Goal: Task Accomplishment & Management: Manage account settings

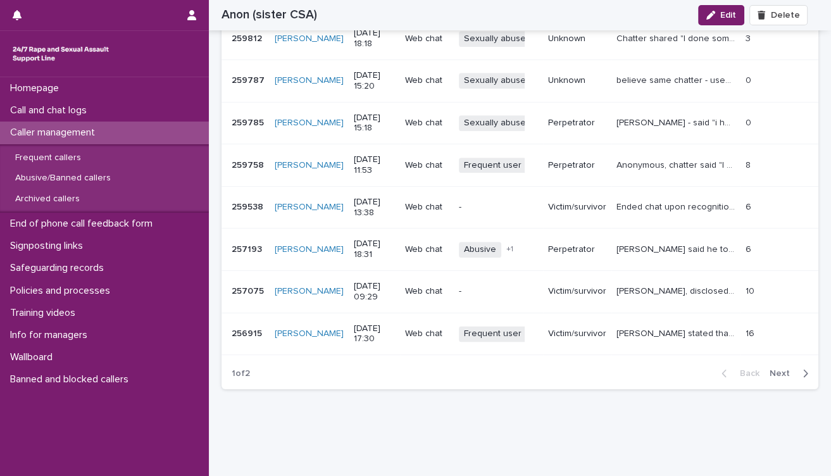
scroll to position [1476, 0]
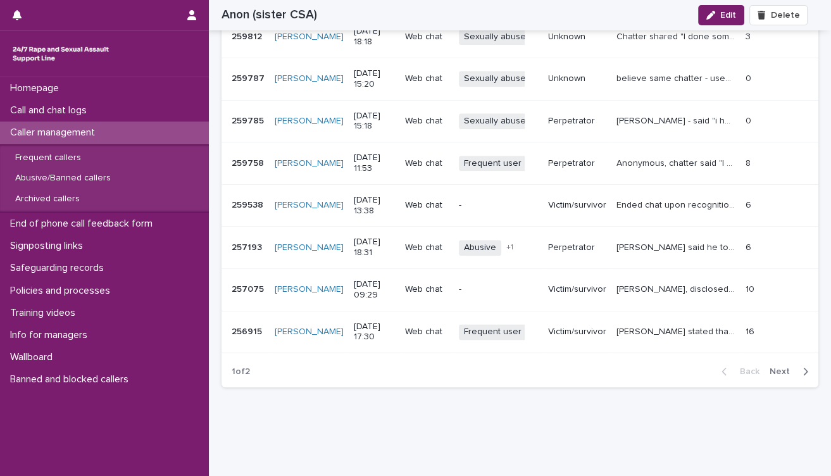
click at [773, 371] on span "Next" at bounding box center [784, 371] width 28 height 9
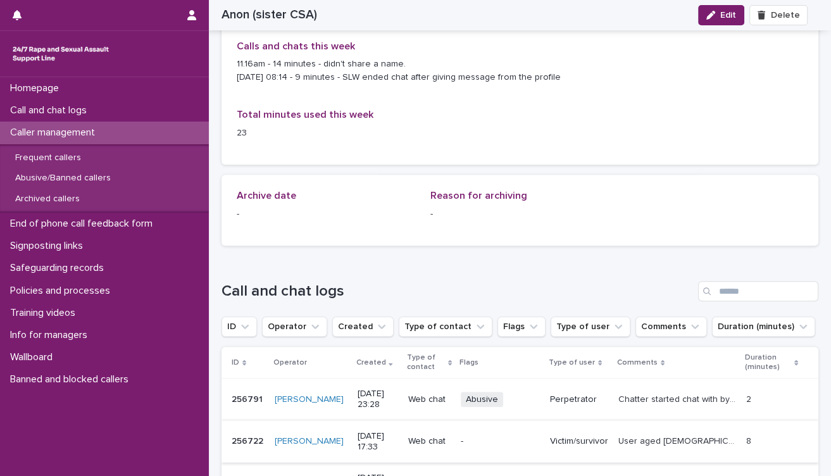
scroll to position [538, 0]
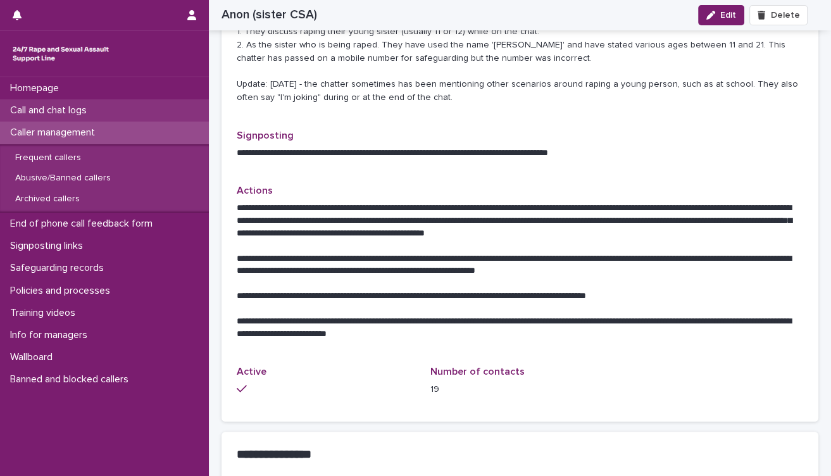
click at [53, 108] on p "Call and chat logs" at bounding box center [51, 110] width 92 height 12
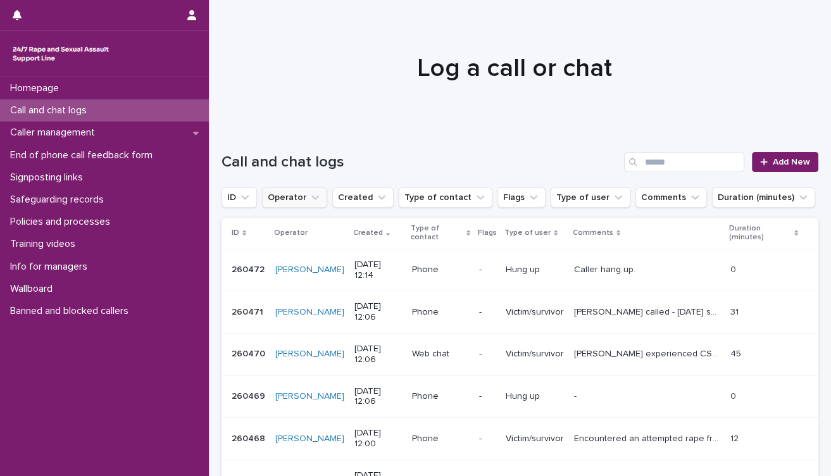
click at [302, 201] on button "Operator" at bounding box center [294, 197] width 65 height 20
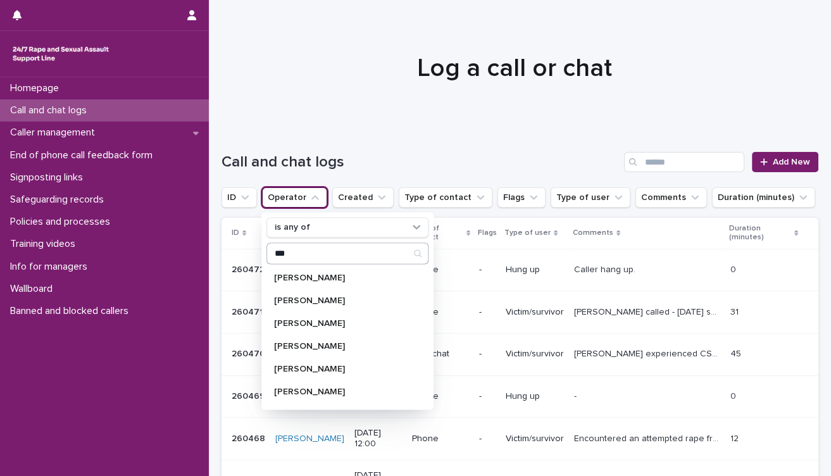
type input "**********"
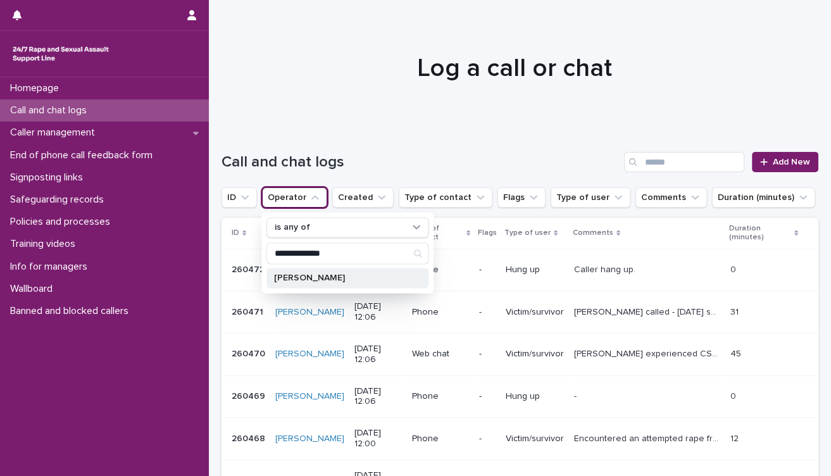
click at [326, 277] on p "[PERSON_NAME]" at bounding box center [341, 277] width 134 height 9
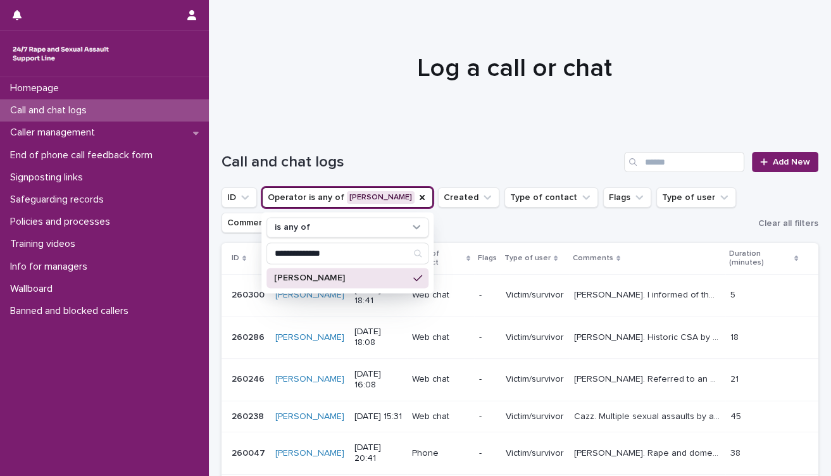
click at [508, 224] on ul "**********" at bounding box center [487, 210] width 537 height 51
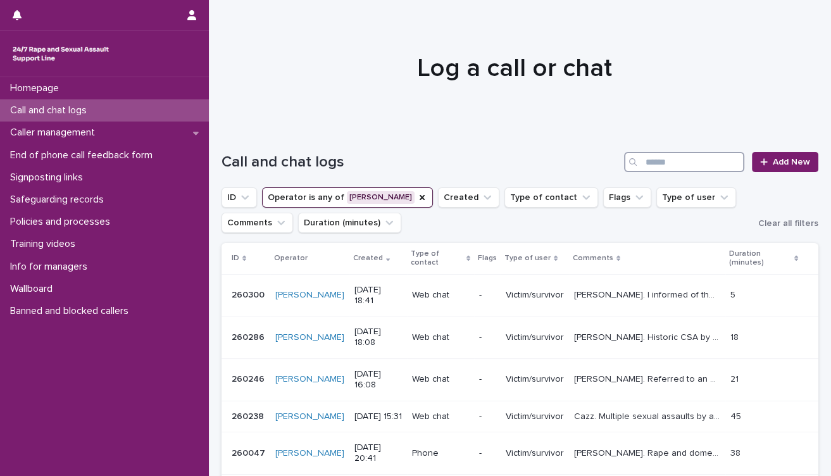
click at [647, 157] on input "Search" at bounding box center [684, 162] width 120 height 20
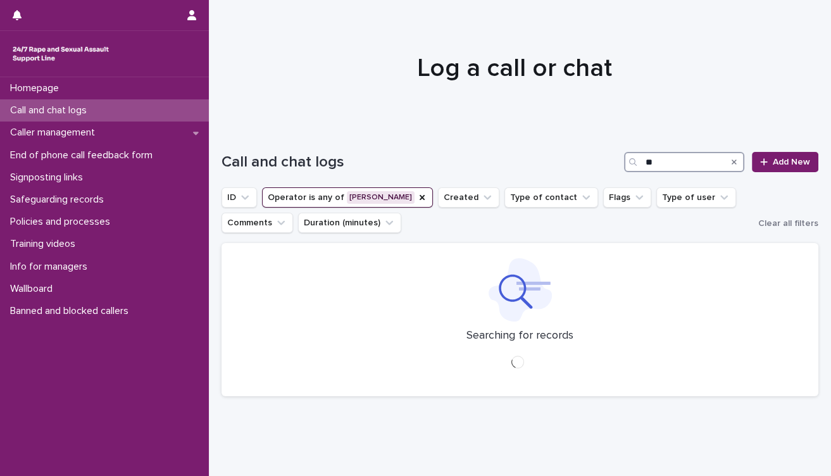
type input "*"
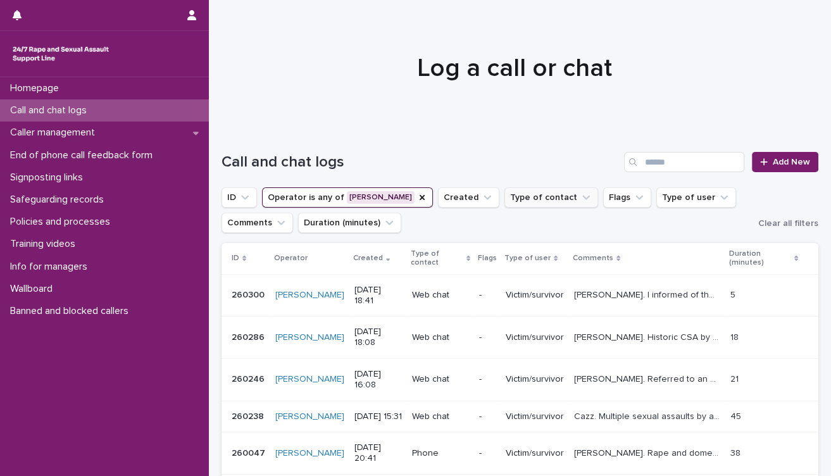
click at [580, 197] on icon "Type of contact" at bounding box center [586, 197] width 13 height 13
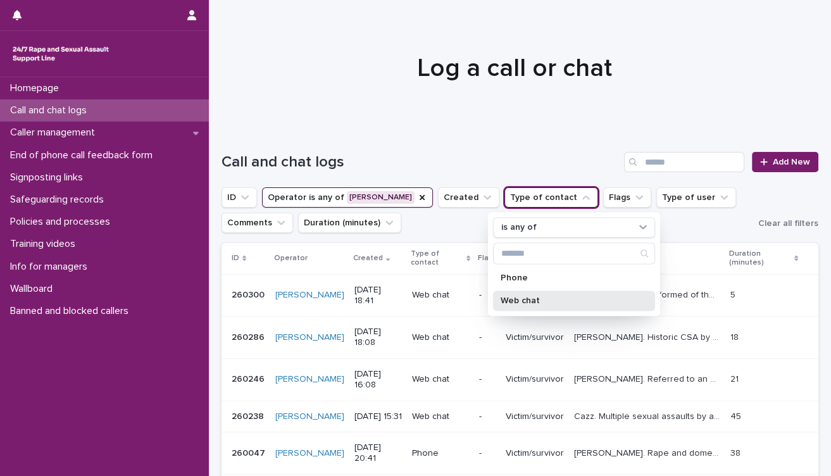
click at [543, 304] on div "Web chat" at bounding box center [574, 300] width 162 height 20
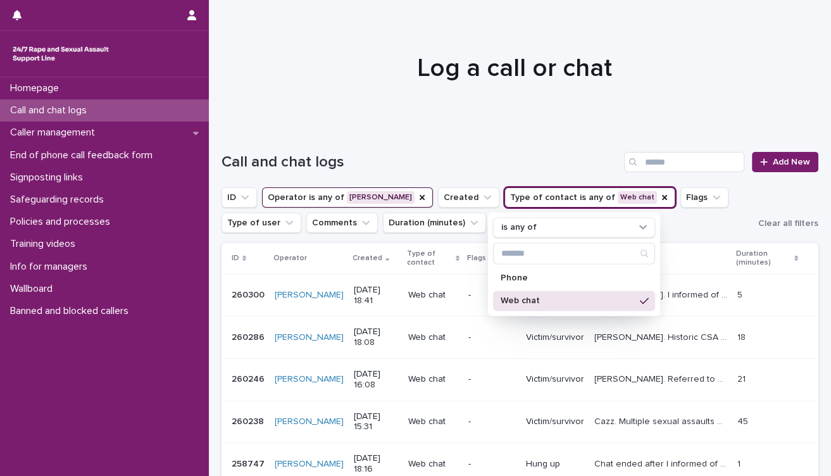
click at [739, 220] on ul "ID Operator is any of [PERSON_NAME] Created Type of contact is any of Web chat …" at bounding box center [487, 210] width 537 height 51
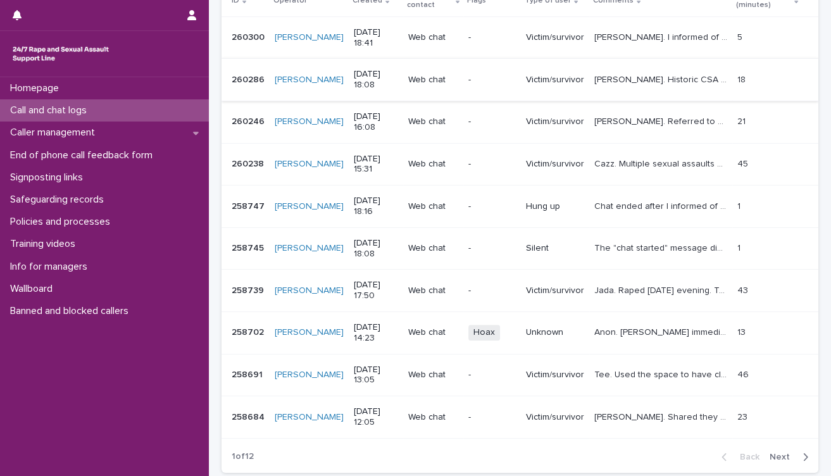
scroll to position [281, 0]
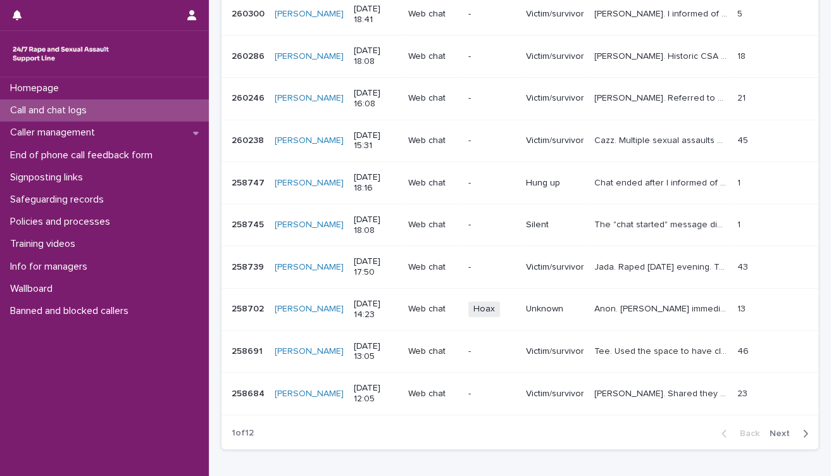
click at [632, 304] on p "Anon. [PERSON_NAME] immediately shared "I’m a girl I got rape". Said they were …" at bounding box center [661, 307] width 135 height 13
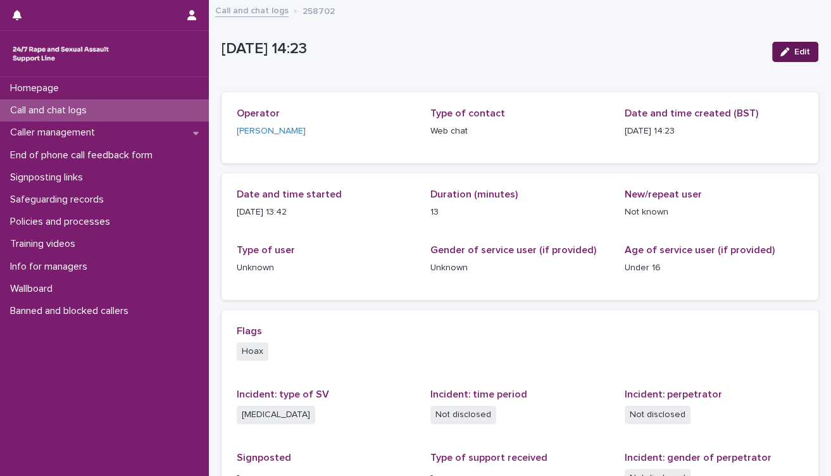
click at [794, 53] on span "Edit" at bounding box center [802, 51] width 16 height 9
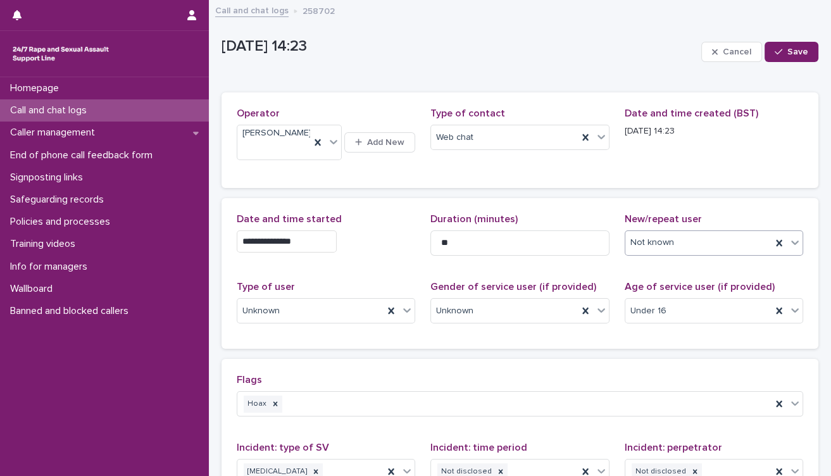
click at [788, 249] on icon at bounding box center [794, 242] width 13 height 13
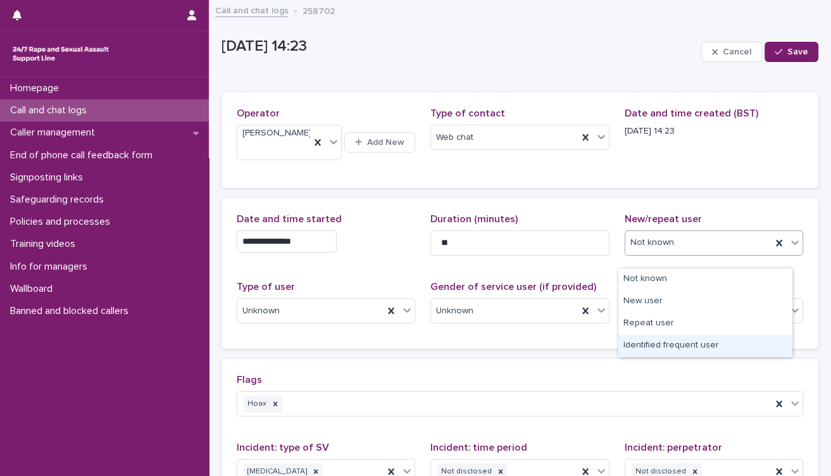
click at [701, 347] on div "Identified frequent user" at bounding box center [705, 346] width 174 height 22
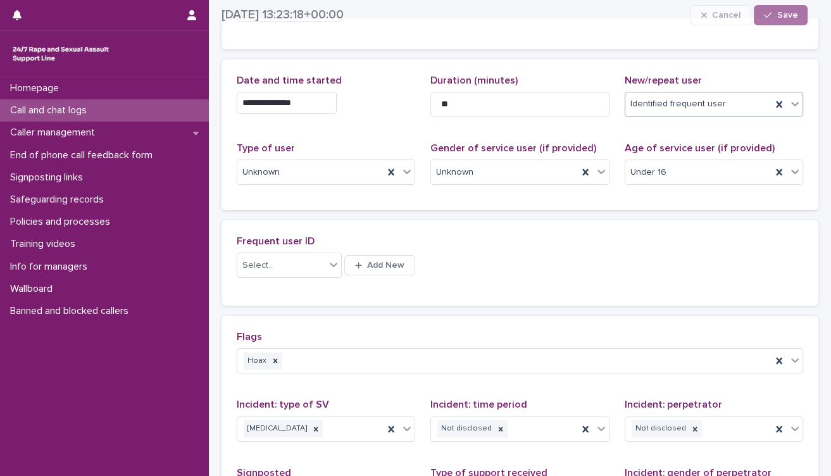
scroll to position [140, 0]
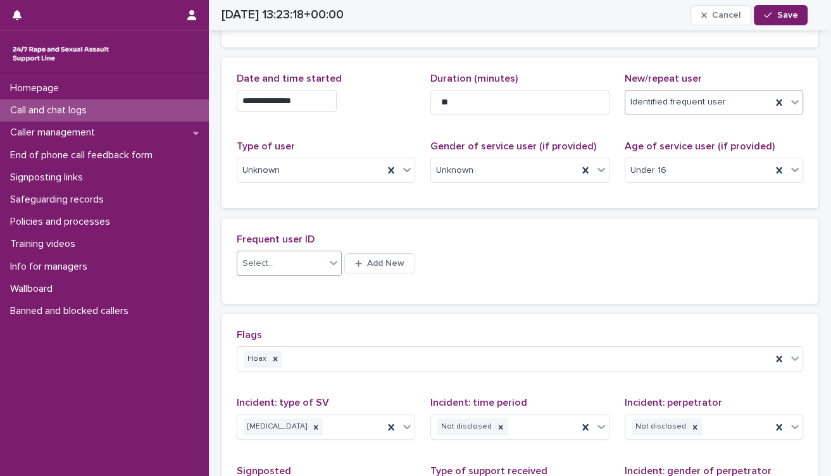
click at [330, 269] on icon at bounding box center [333, 262] width 13 height 13
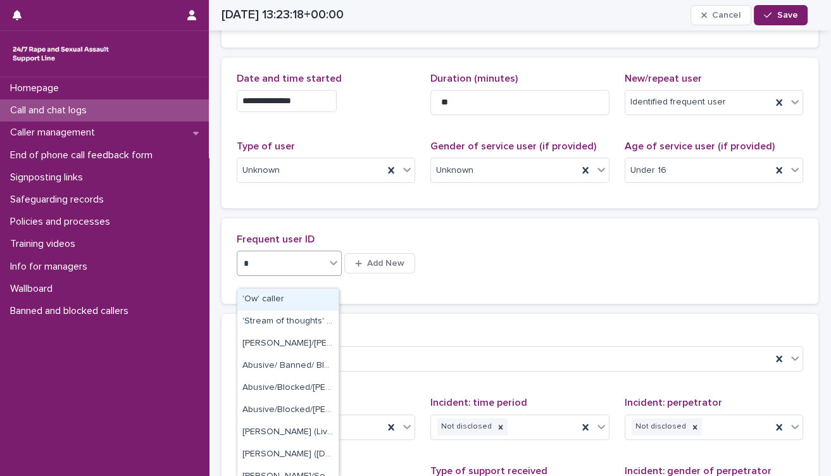
type input "**"
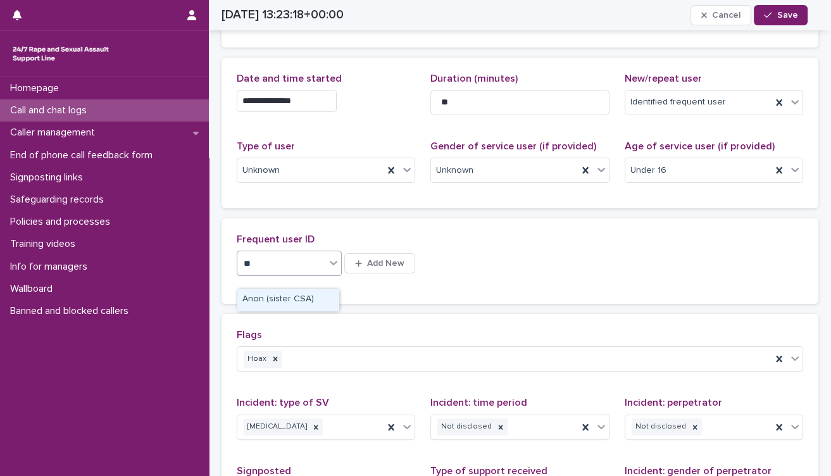
click at [289, 299] on div "Anon (sister CSA)" at bounding box center [287, 300] width 101 height 22
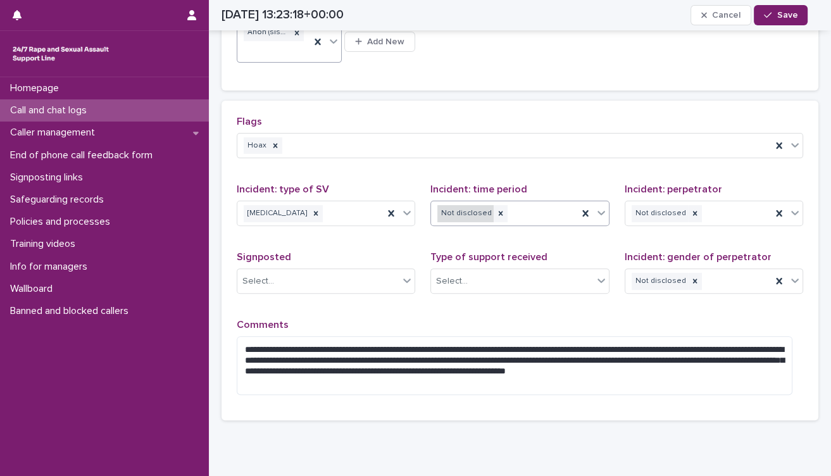
scroll to position [294, 0]
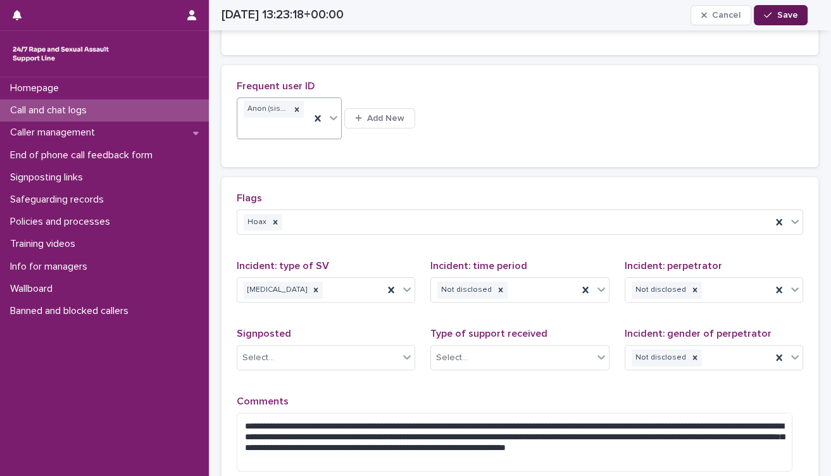
click at [785, 14] on span "Save" at bounding box center [786, 15] width 21 height 9
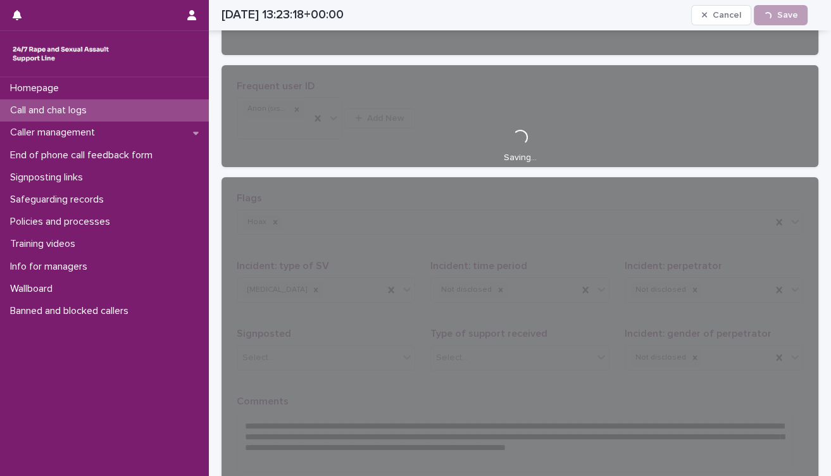
scroll to position [225, 0]
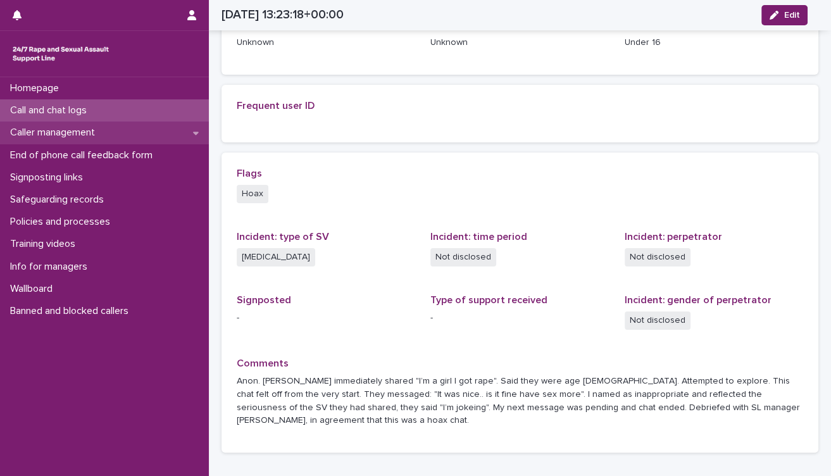
click at [73, 134] on p "Caller management" at bounding box center [55, 133] width 100 height 12
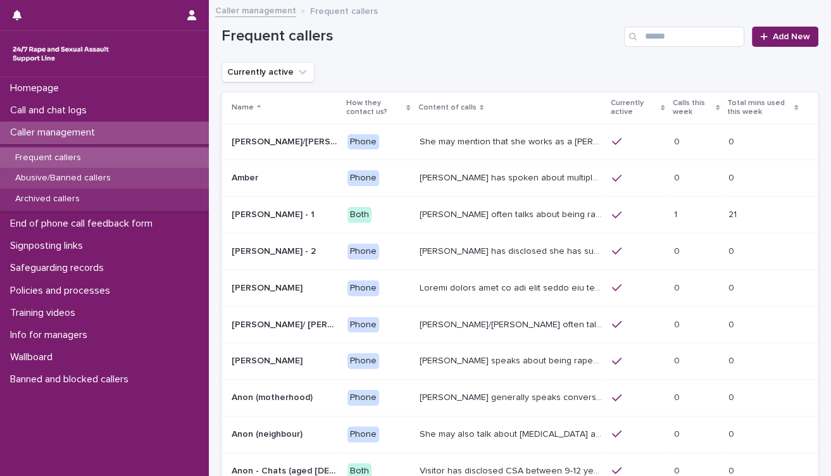
click at [68, 175] on p "Abusive/Banned callers" at bounding box center [63, 178] width 116 height 11
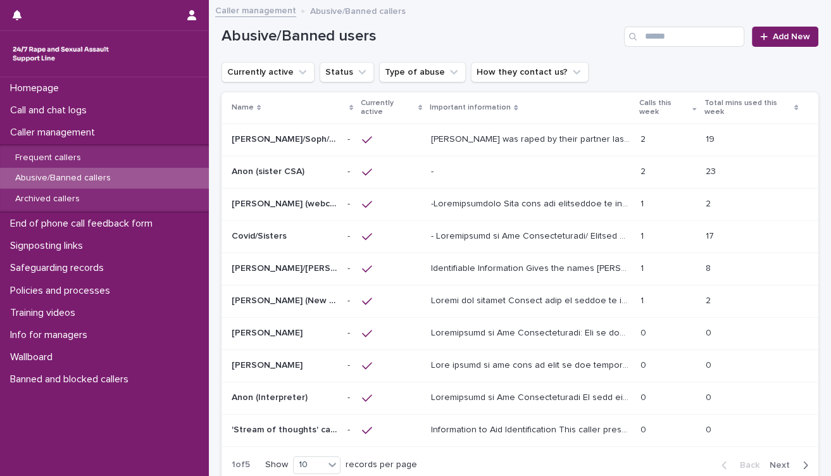
click at [513, 168] on p at bounding box center [530, 171] width 199 height 11
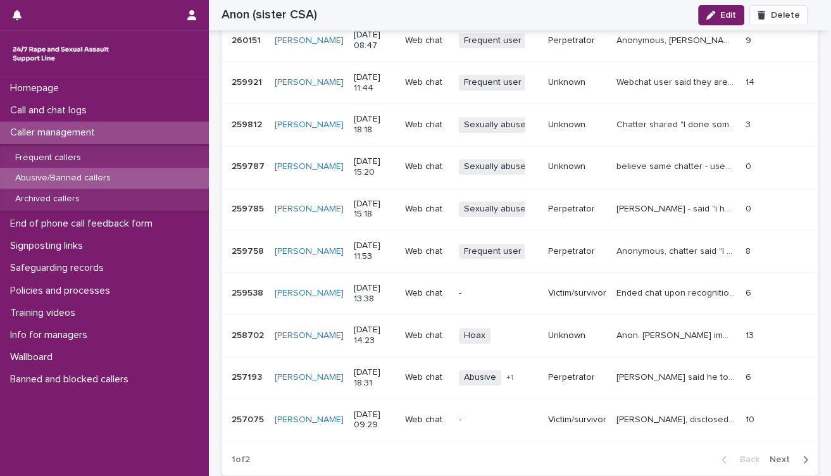
scroll to position [1405, 0]
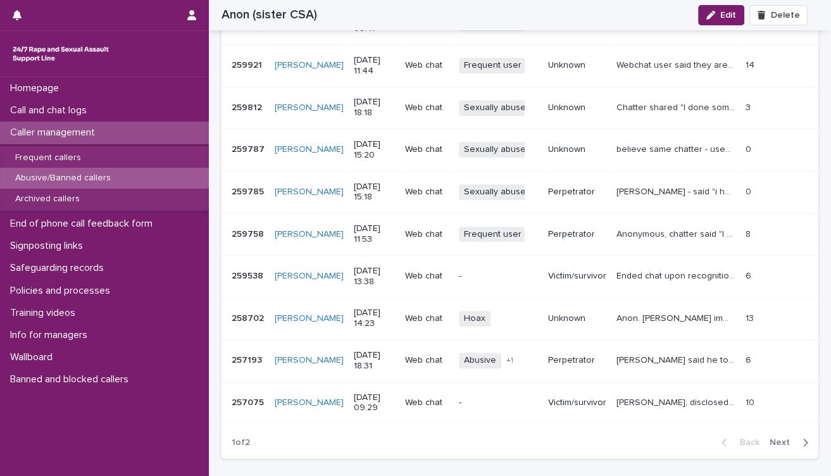
click at [770, 439] on span "Next" at bounding box center [784, 442] width 28 height 9
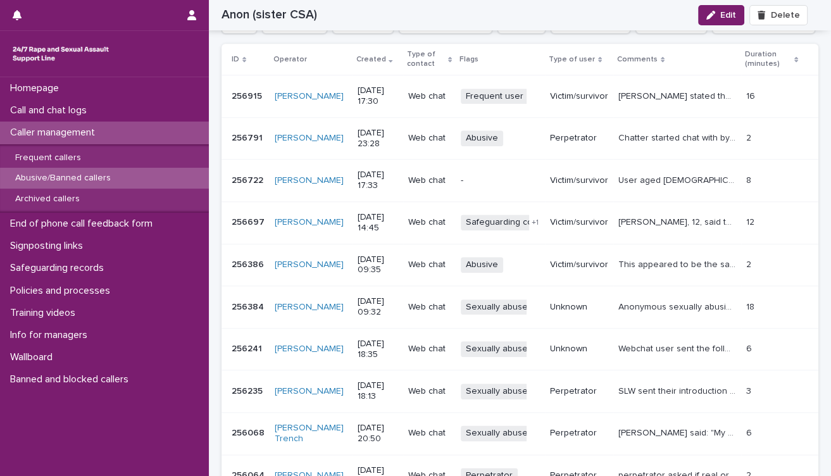
scroll to position [1424, 0]
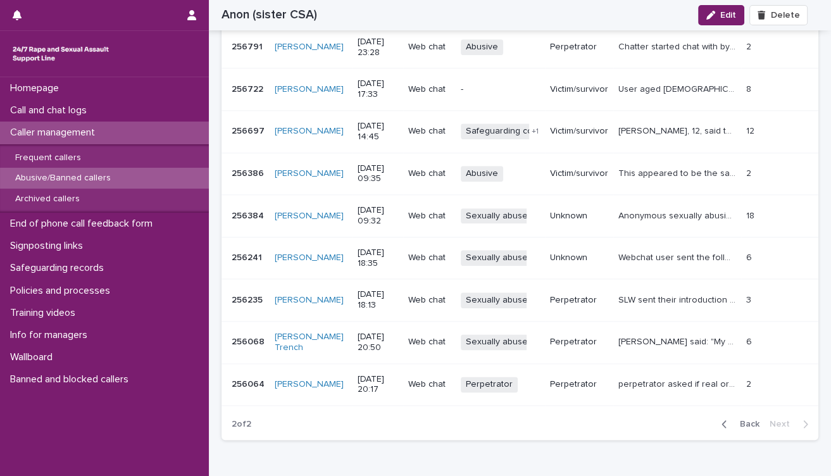
click at [749, 420] on span "Back" at bounding box center [745, 424] width 27 height 9
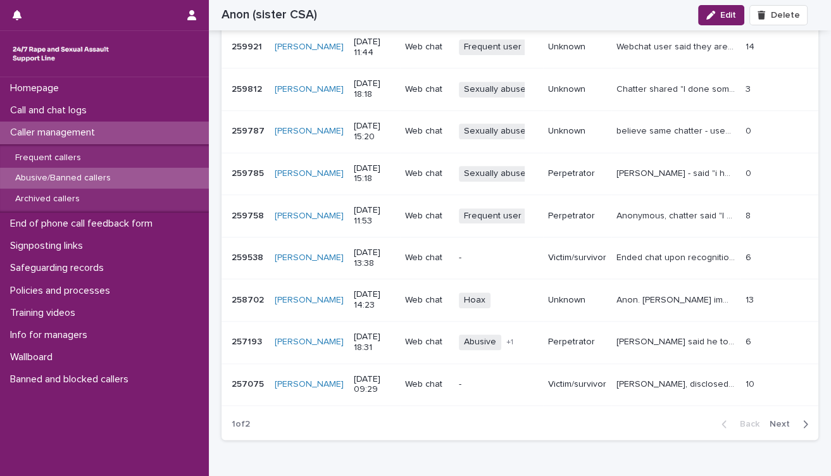
click at [773, 420] on span "Next" at bounding box center [784, 424] width 28 height 9
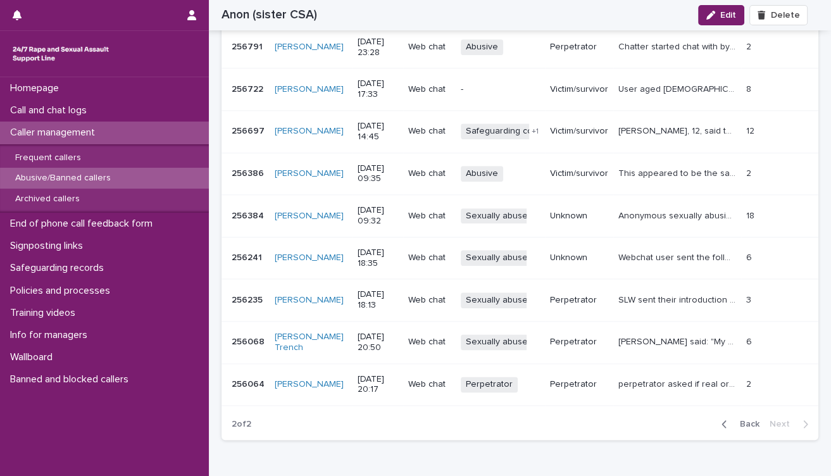
click at [738, 420] on span "Back" at bounding box center [745, 424] width 27 height 9
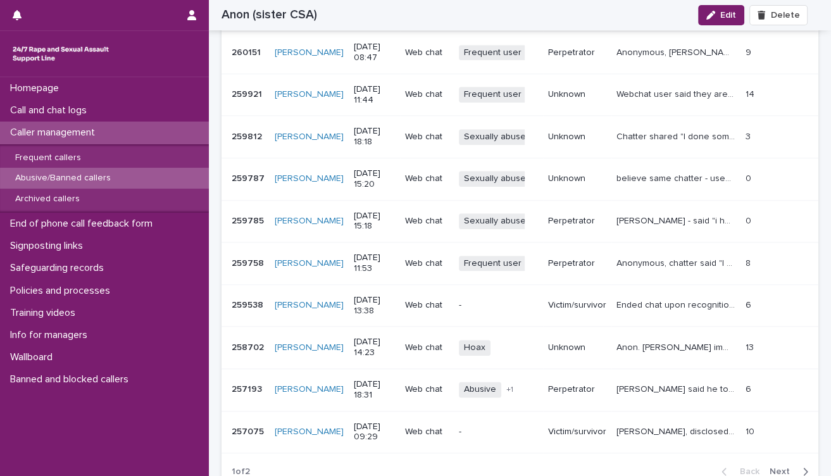
scroll to position [1354, 0]
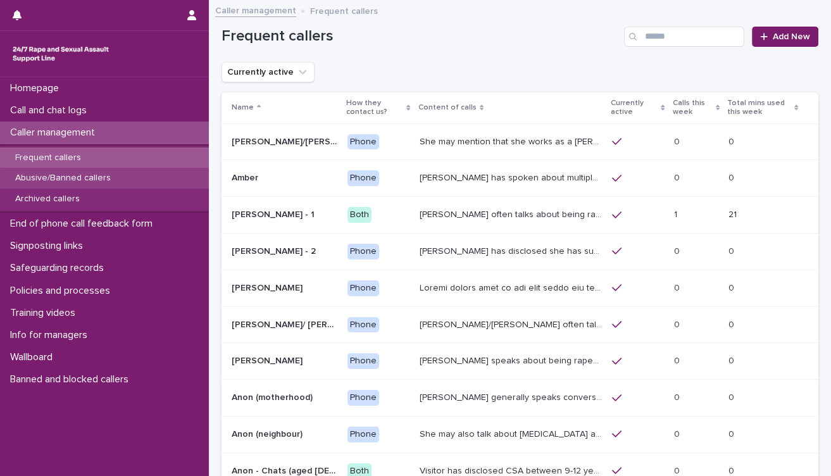
click at [62, 173] on p "Abusive/Banned callers" at bounding box center [63, 178] width 116 height 11
